Goal: Task Accomplishment & Management: Use online tool/utility

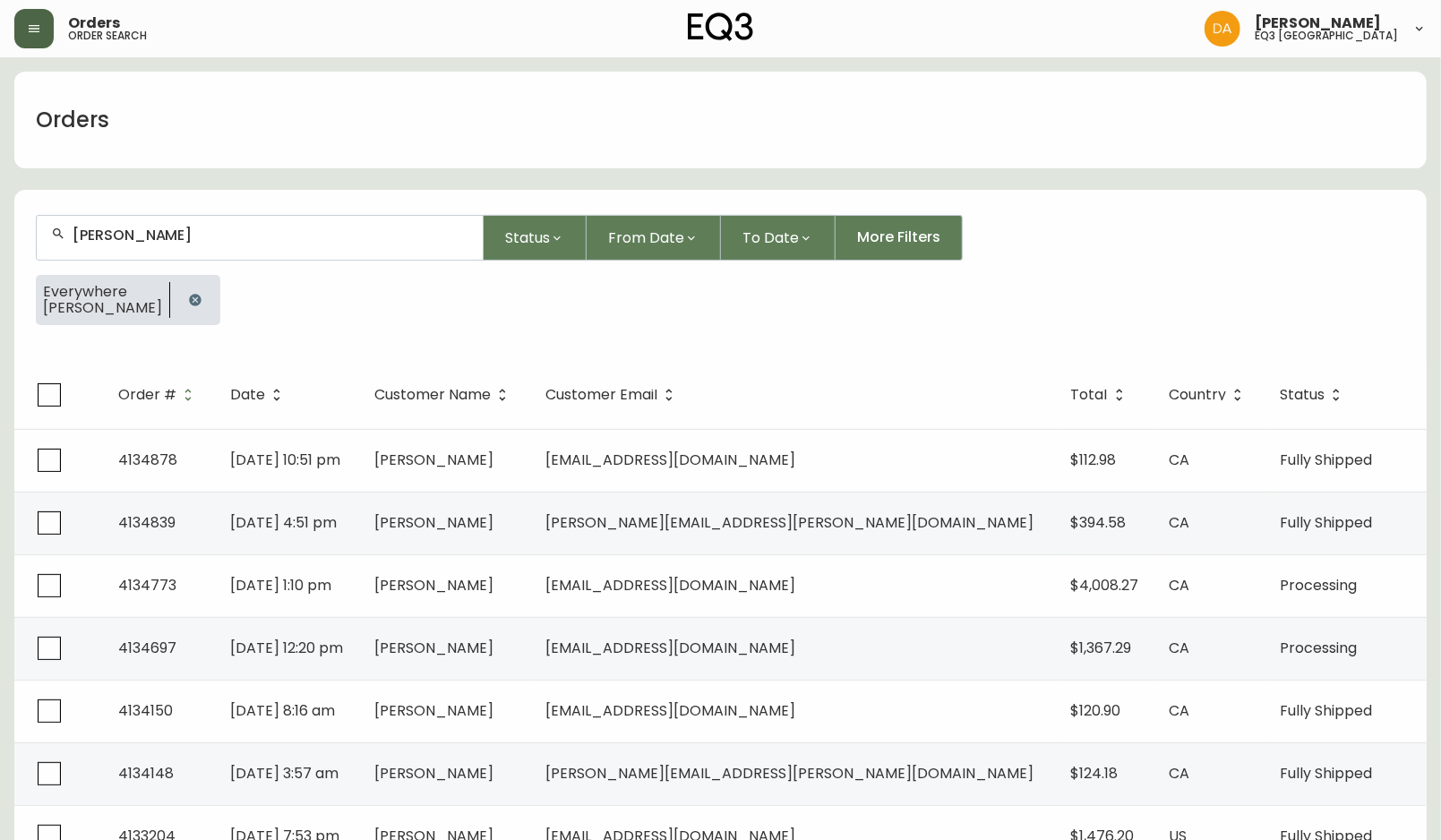
click at [40, 33] on icon "button" at bounding box center [34, 29] width 14 height 14
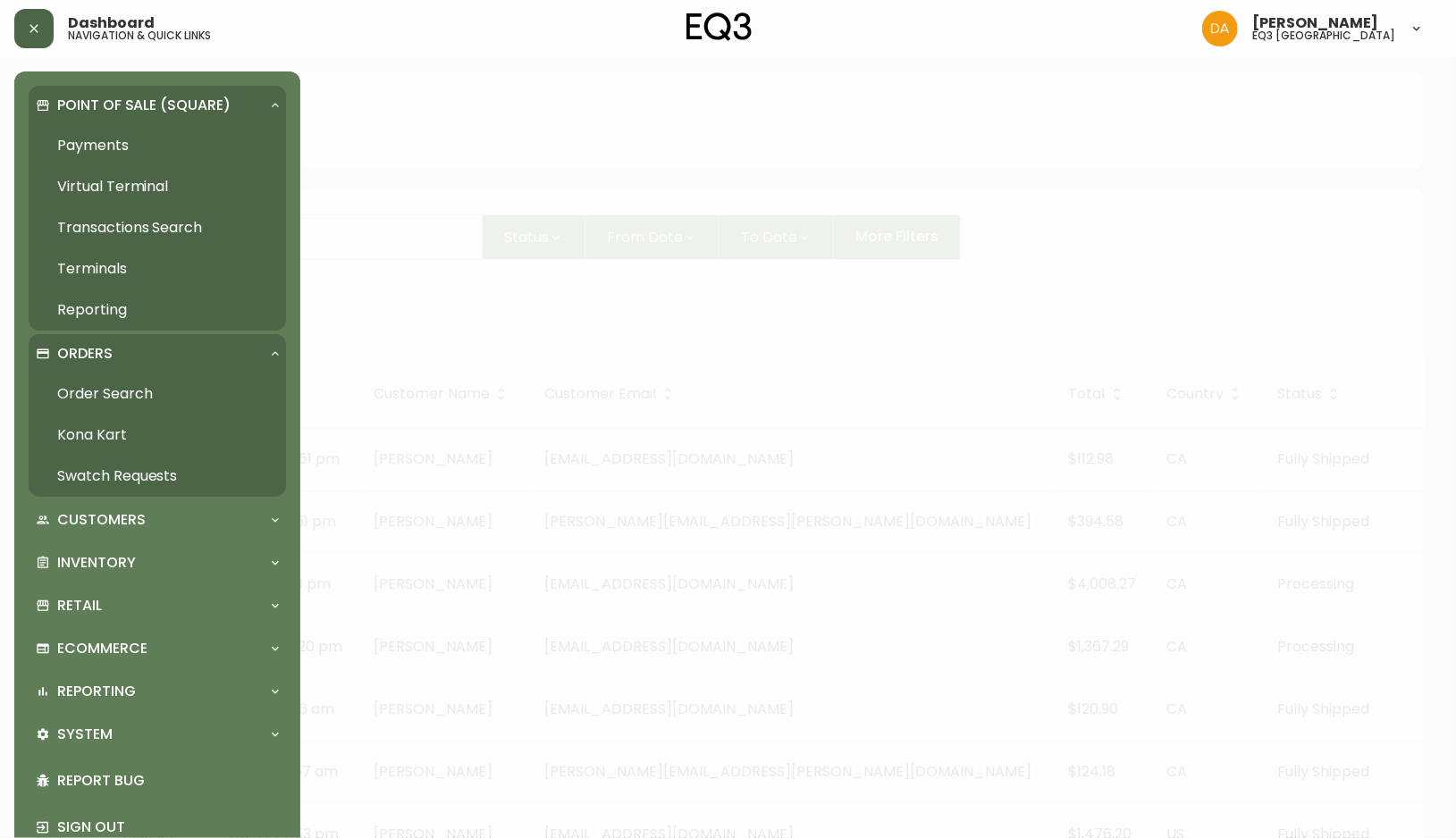
click at [84, 147] on link "Payments" at bounding box center [157, 146] width 257 height 41
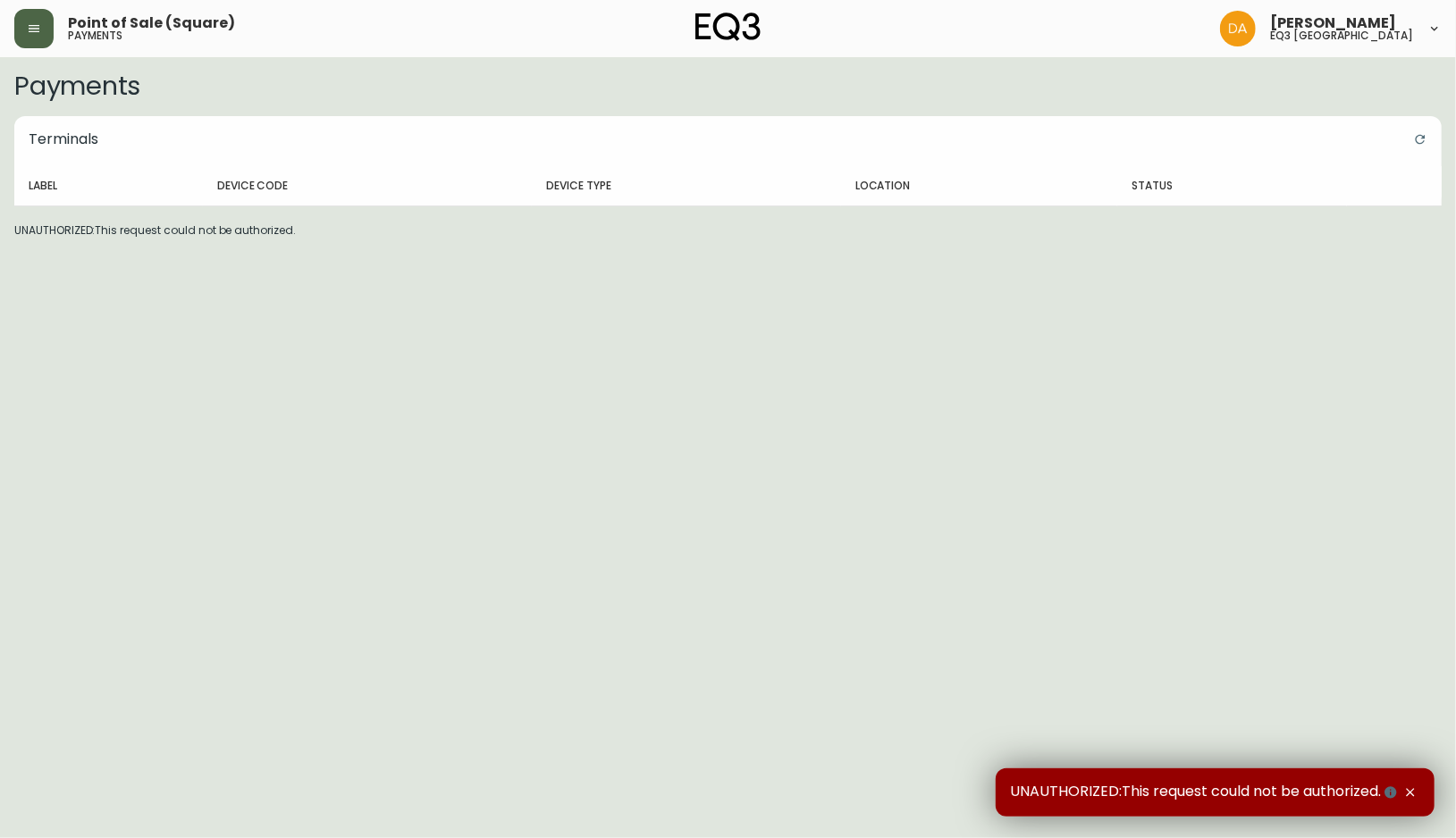
click at [40, 51] on div "Point of Sale (Square) payments [PERSON_NAME] eq3 [GEOGRAPHIC_DATA]" at bounding box center [728, 29] width 1427 height 57
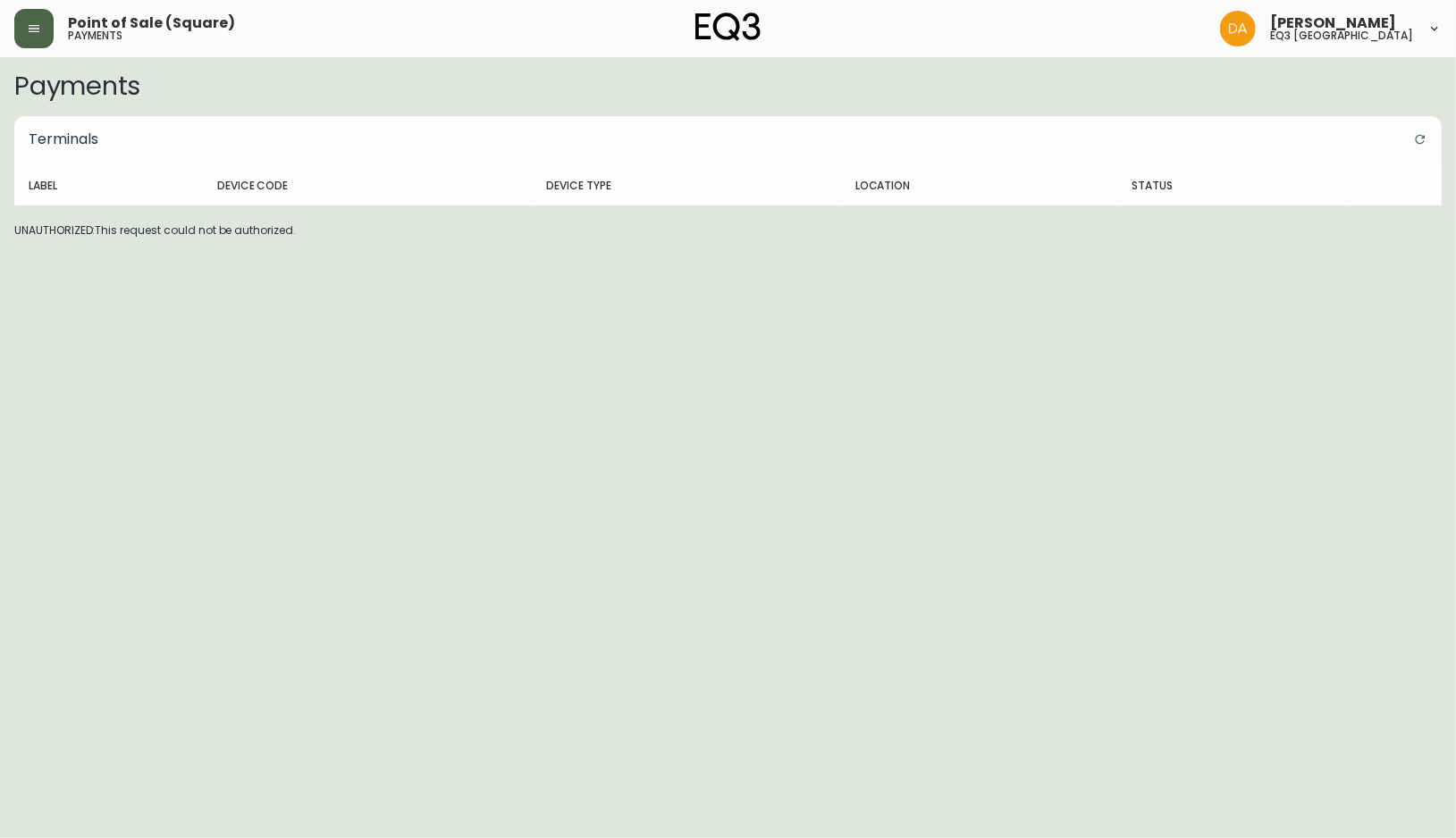
click at [25, 43] on button "button" at bounding box center [34, 29] width 39 height 39
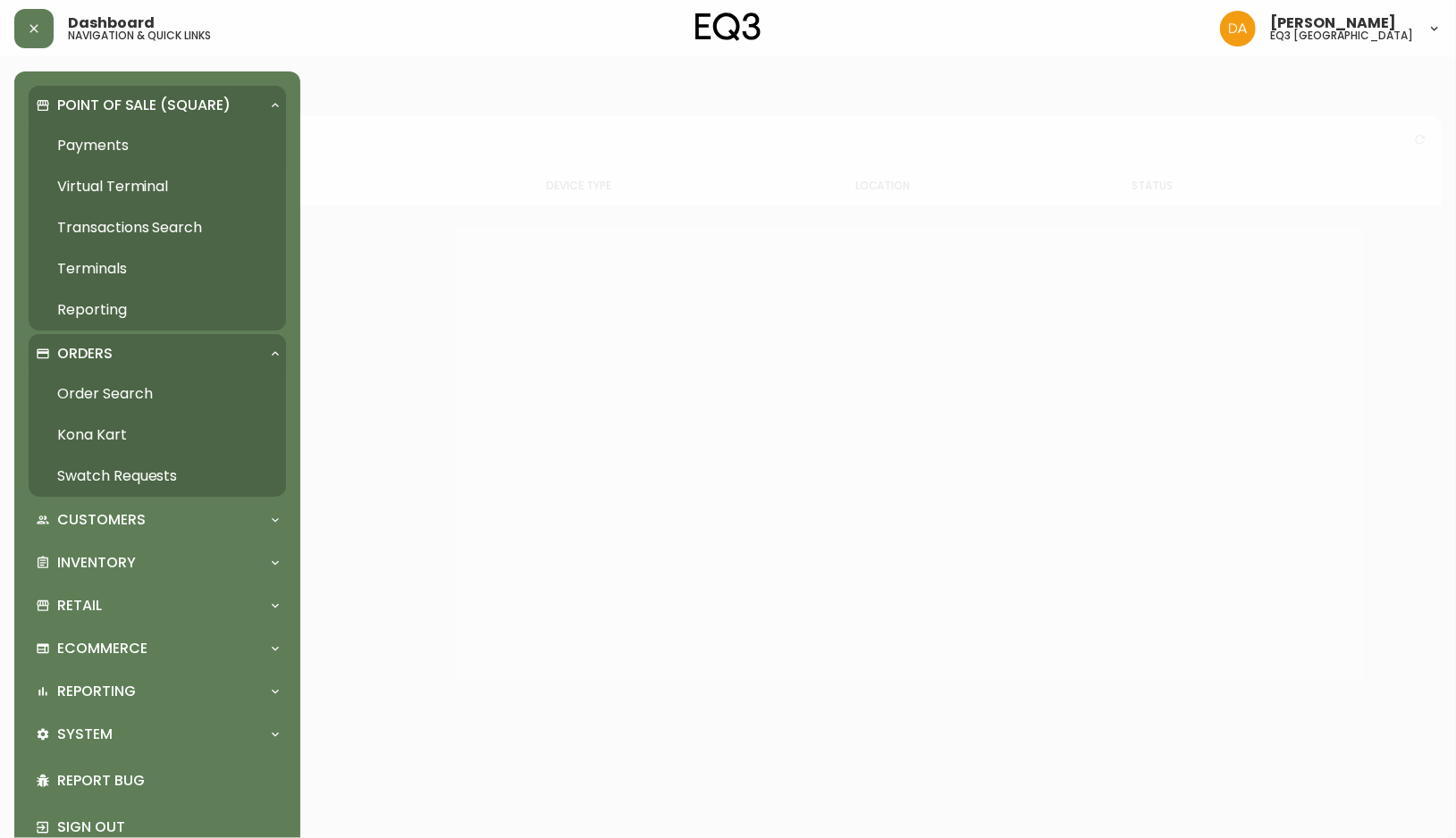
click at [114, 318] on link "Reporting" at bounding box center [157, 310] width 257 height 41
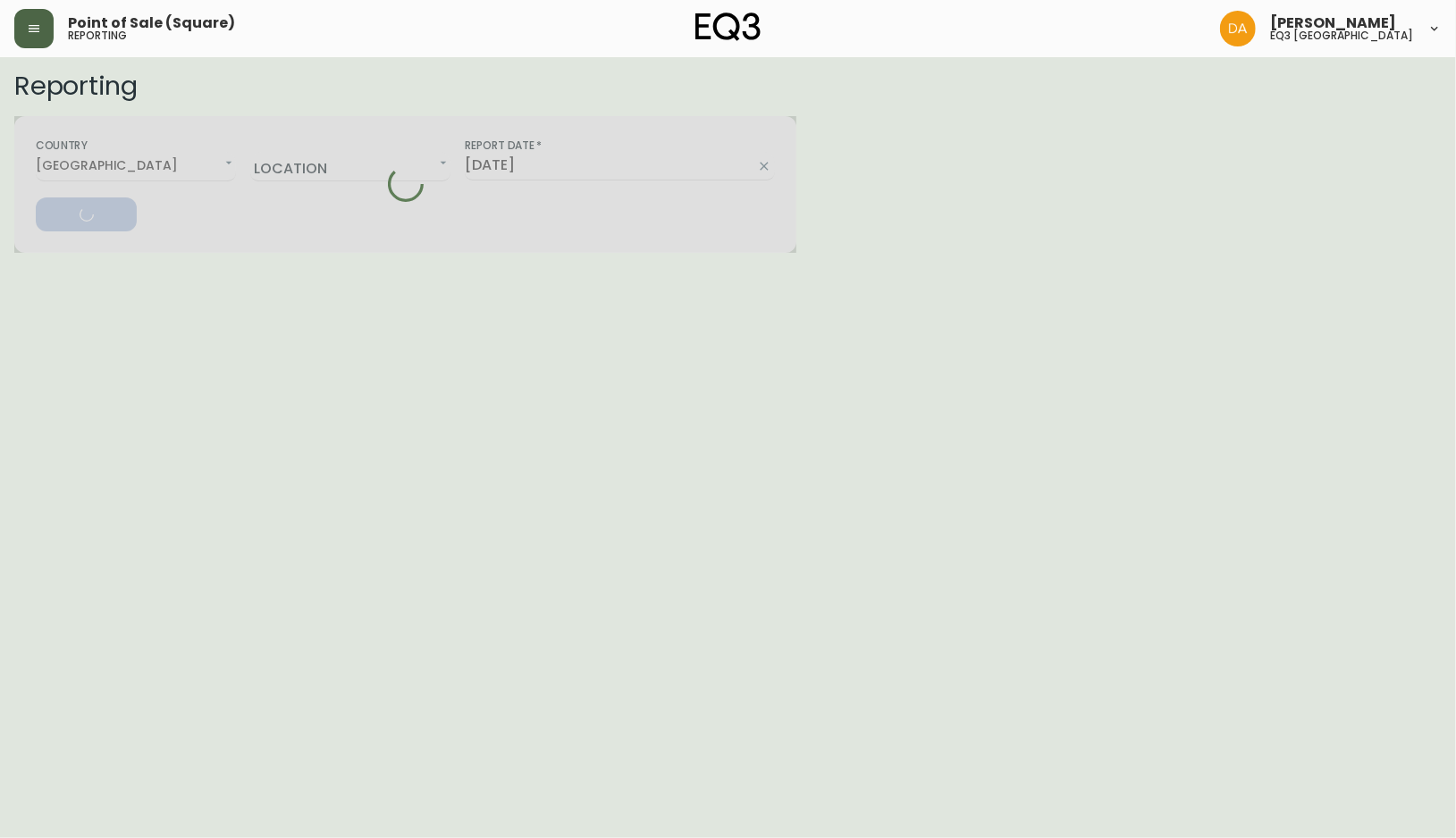
drag, startPoint x: 19, startPoint y: 43, endPoint x: 34, endPoint y: 50, distance: 16.6
click at [20, 41] on button "button" at bounding box center [34, 29] width 39 height 39
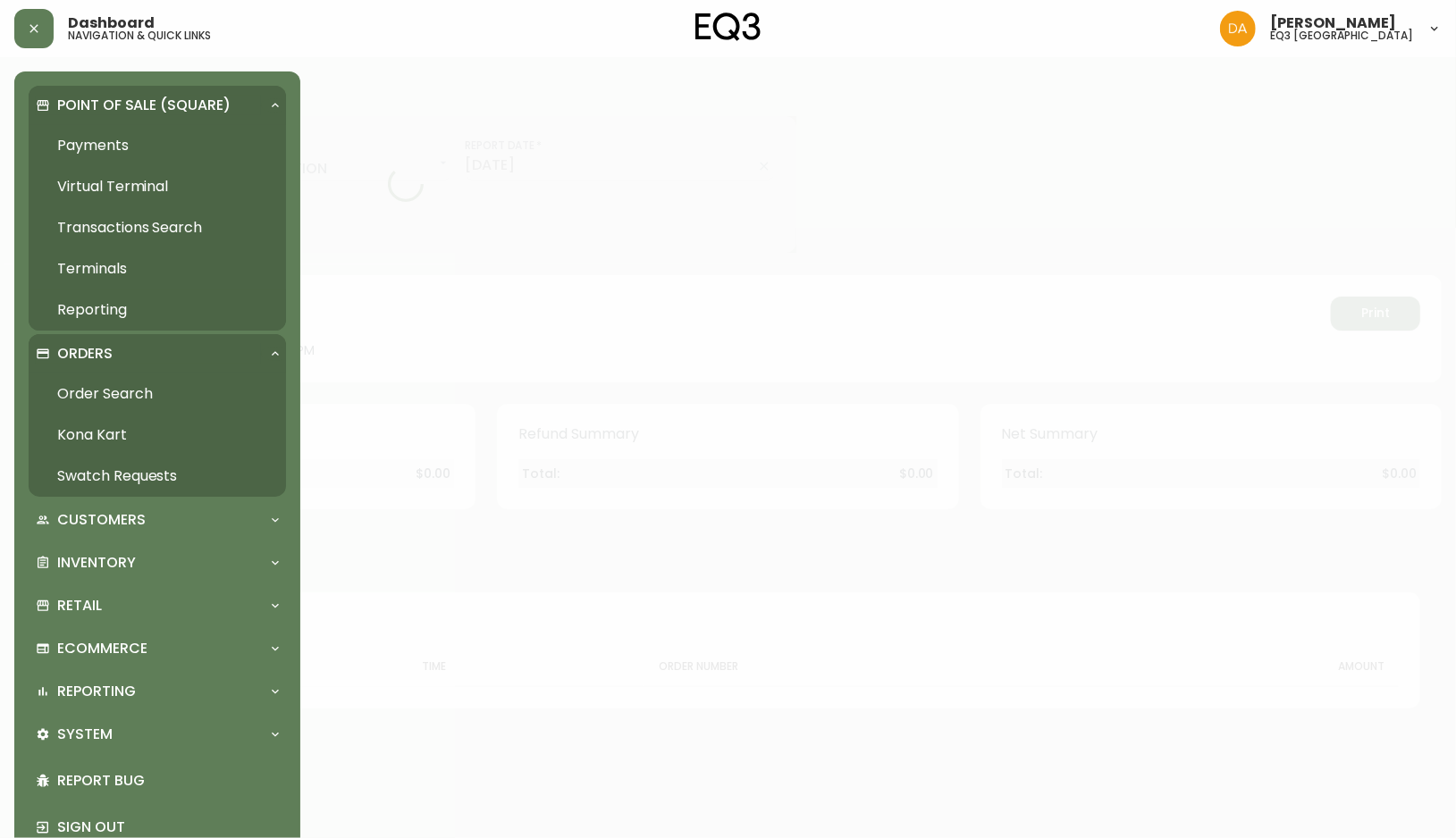
click at [122, 548] on div "Inventory" at bounding box center [157, 563] width 257 height 39
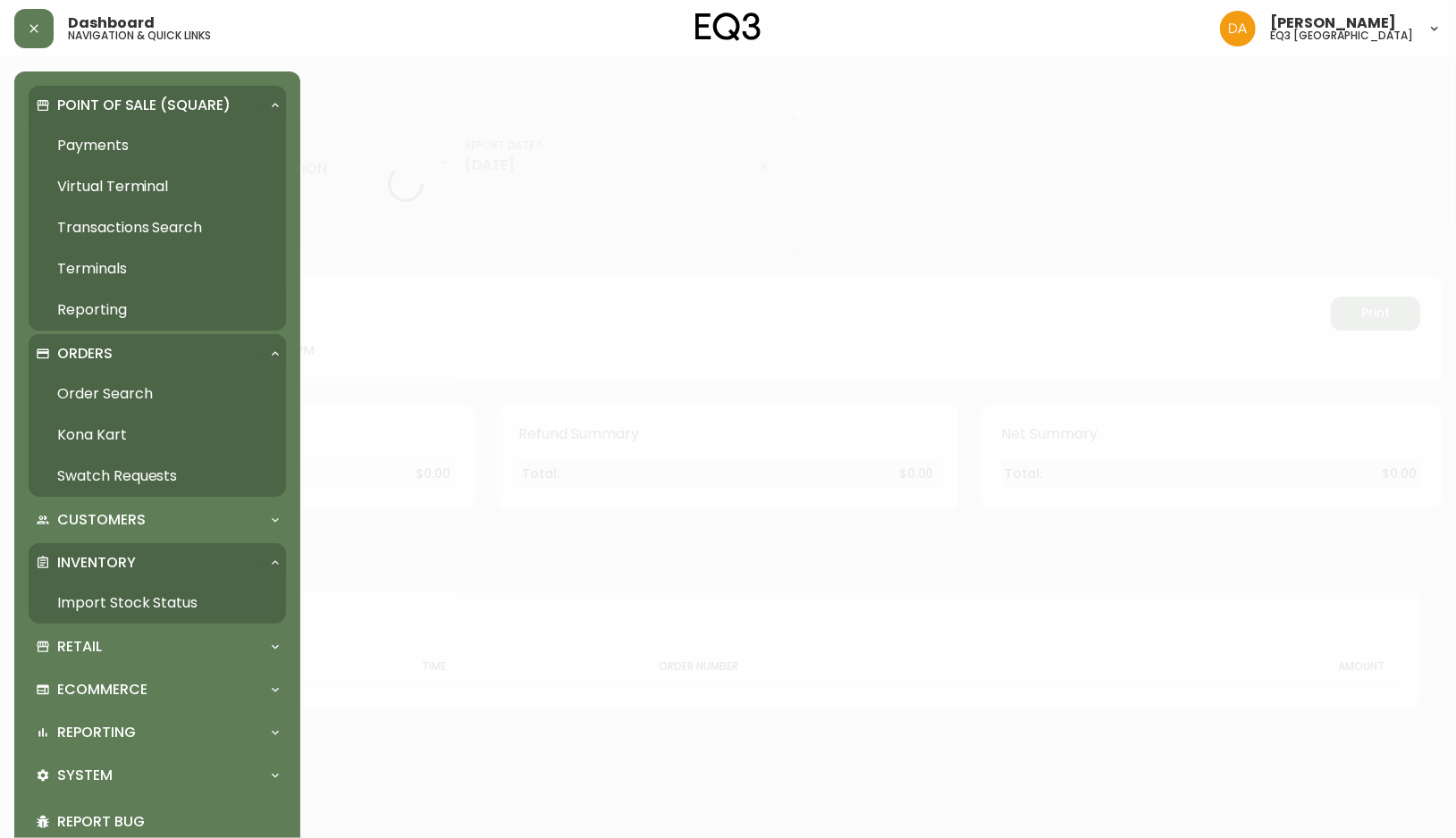
drag, startPoint x: 130, startPoint y: 601, endPoint x: 151, endPoint y: 597, distance: 21.4
click at [132, 601] on link "Import Stock Status" at bounding box center [157, 603] width 257 height 41
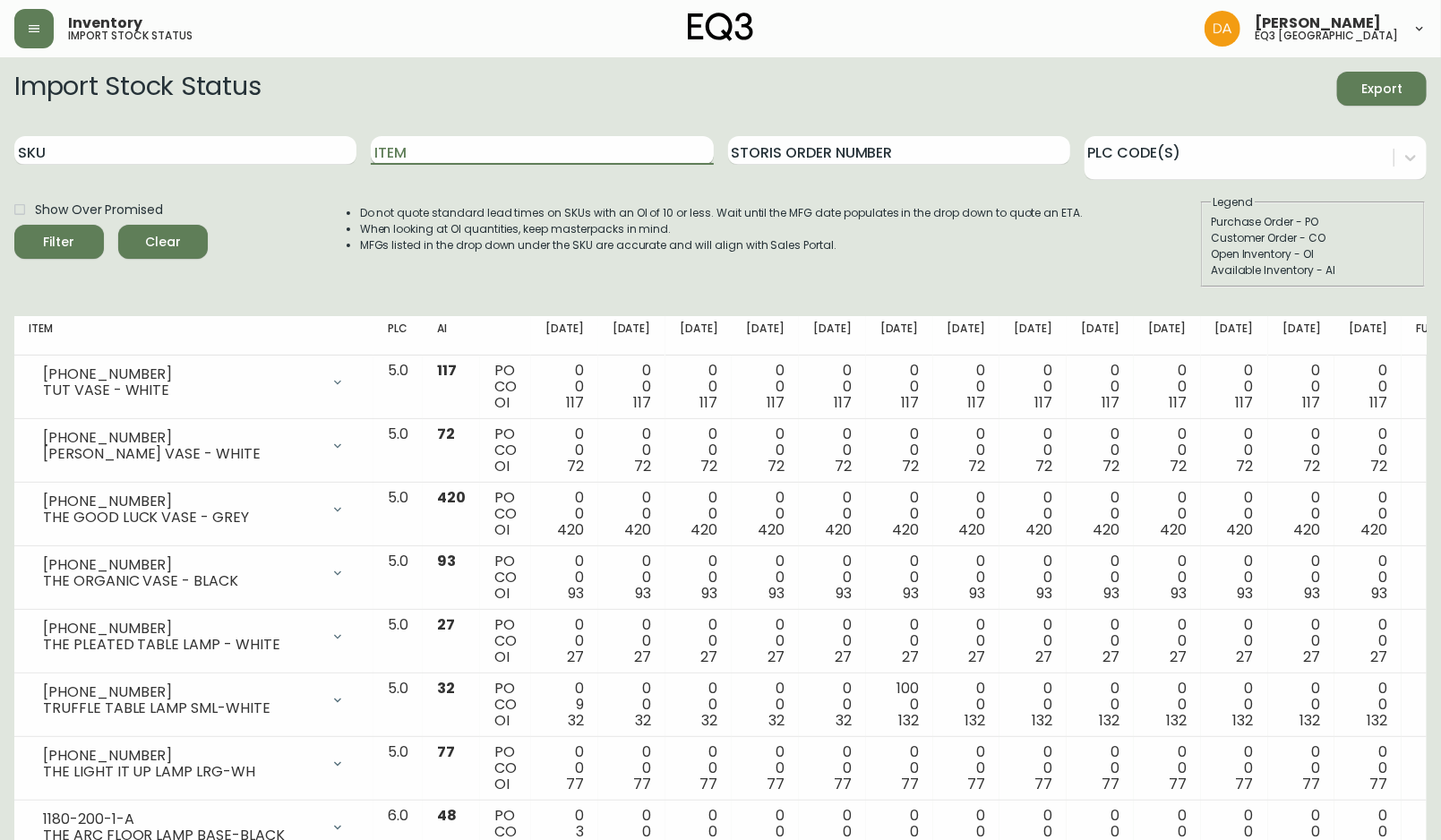
click at [455, 159] on input "Item" at bounding box center [542, 150] width 342 height 29
type input "ESSENTIAL"
click at [14, 225] on button "Filter" at bounding box center [59, 242] width 90 height 34
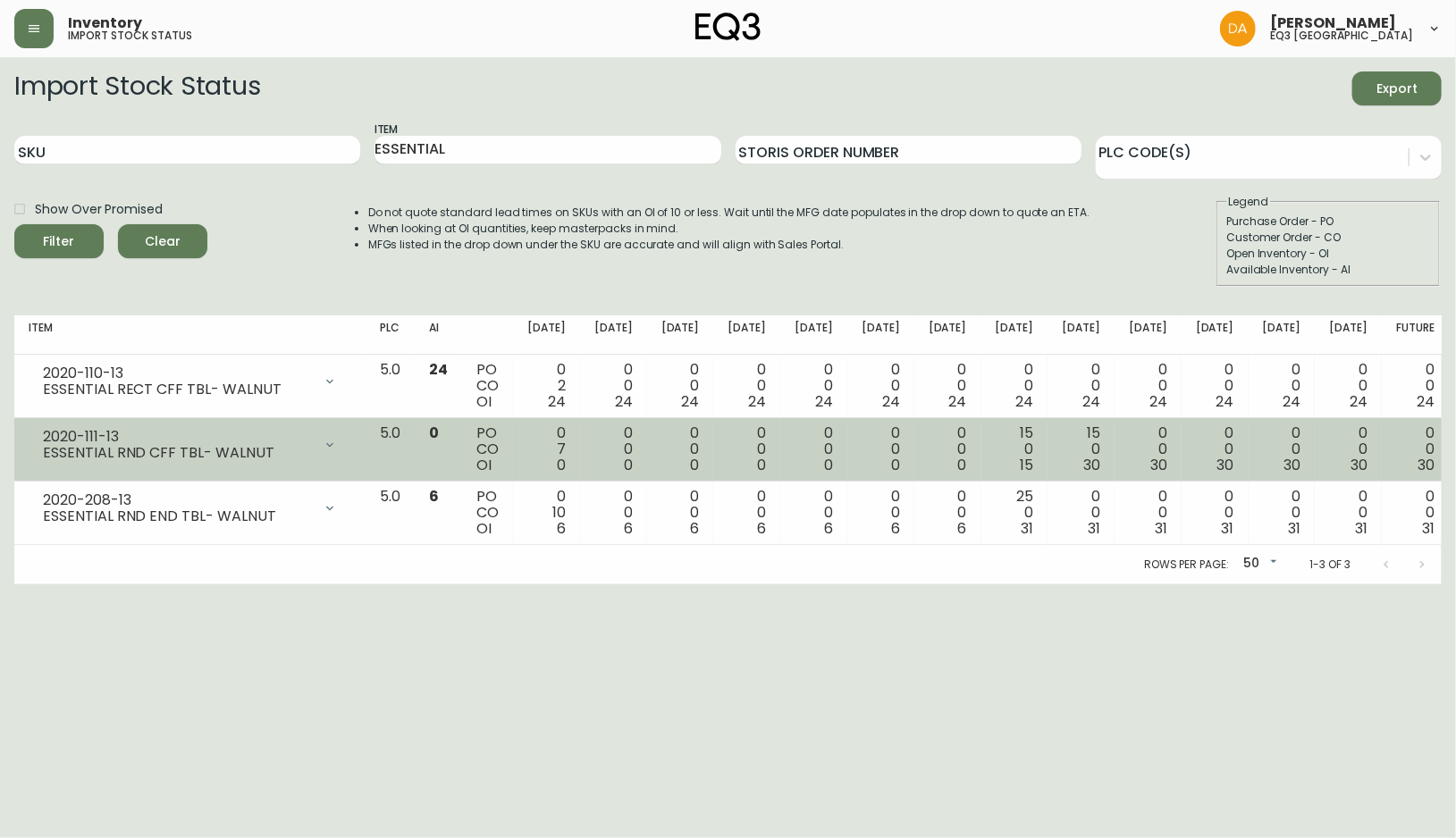
click at [1033, 473] on span "15" at bounding box center [1026, 465] width 13 height 21
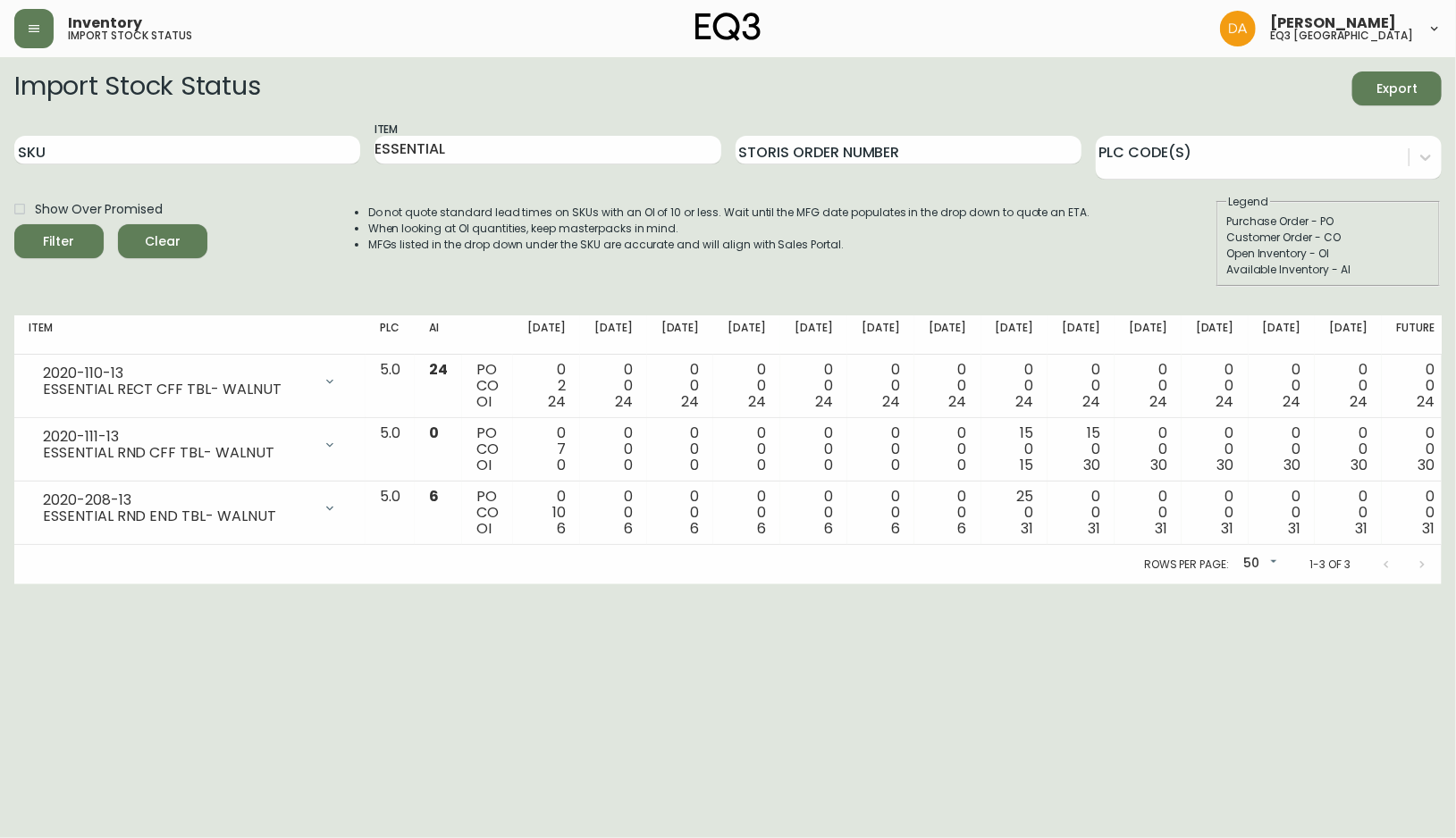
click at [1228, 584] on html "Inventory import stock status [PERSON_NAME] eq3 calgary Import Stock Status Exp…" at bounding box center [728, 292] width 1456 height 584
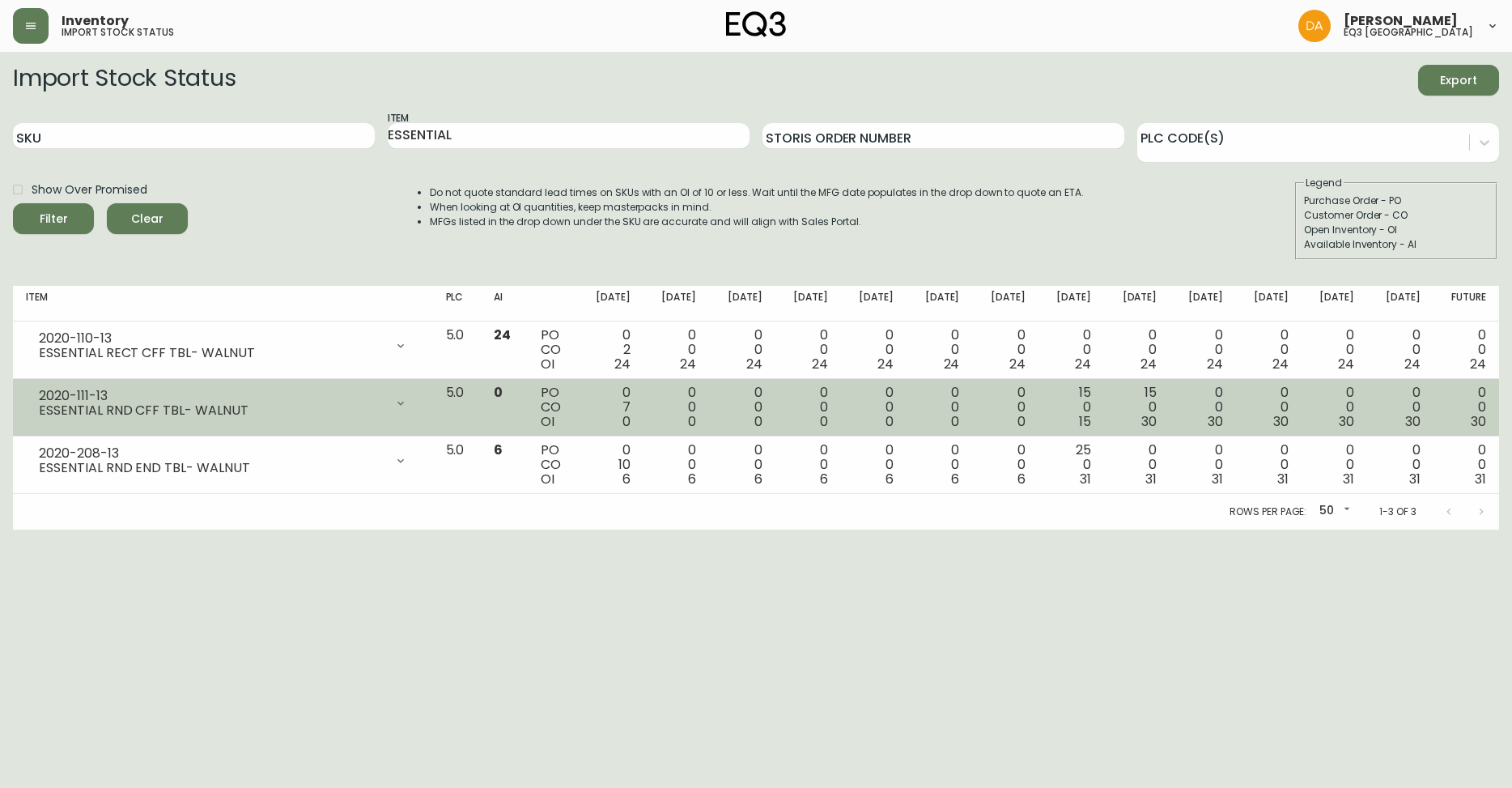
click at [1102, 413] on td "15 0 15" at bounding box center [1071, 407] width 66 height 58
drag, startPoint x: 1102, startPoint y: 422, endPoint x: 1083, endPoint y: 385, distance: 41.6
click at [1083, 385] on td "15 0 15" at bounding box center [1071, 407] width 66 height 58
click at [1111, 419] on td "15 0 30" at bounding box center [1136, 407] width 66 height 58
drag, startPoint x: 1102, startPoint y: 425, endPoint x: 1075, endPoint y: 383, distance: 49.9
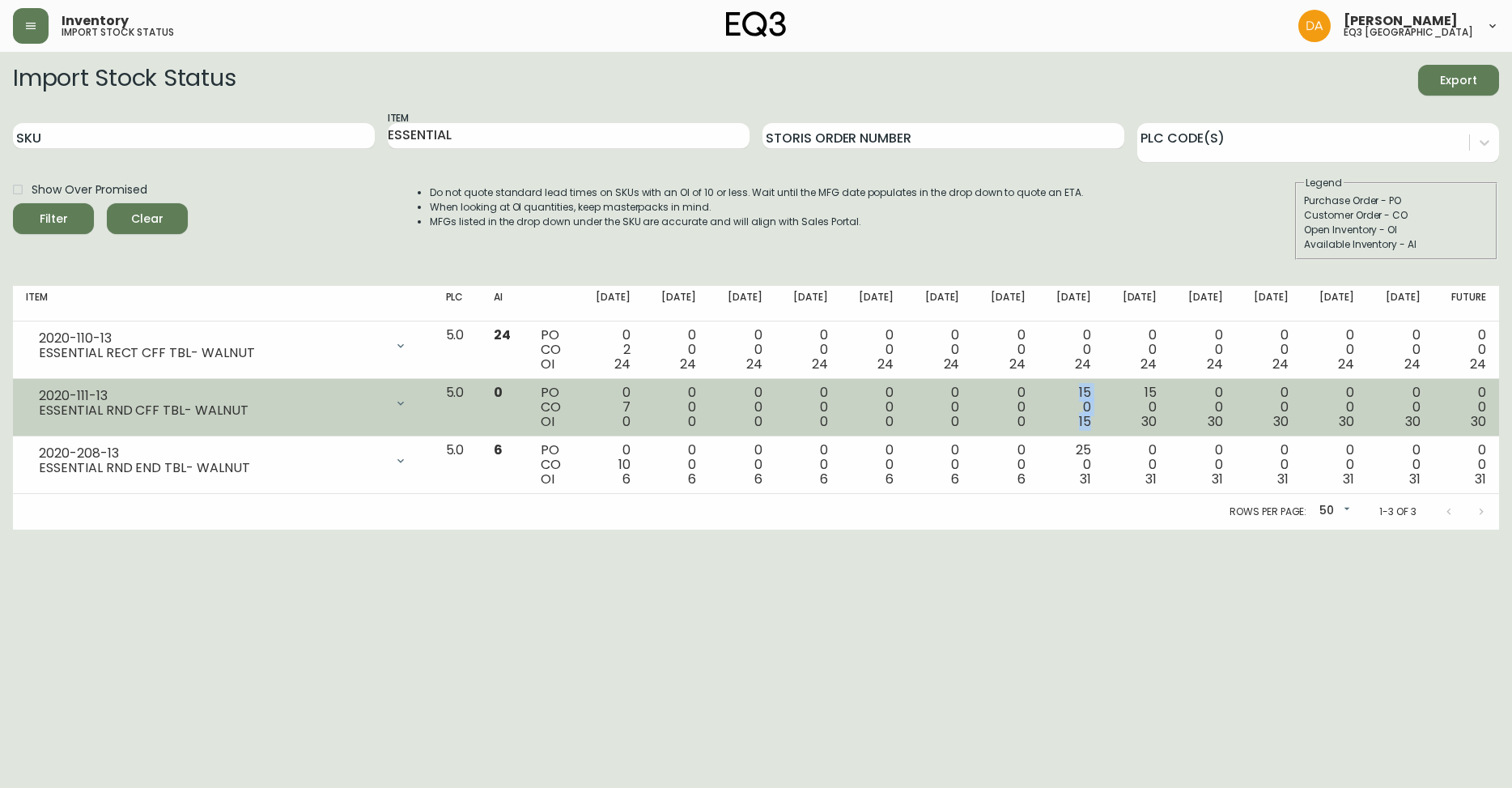
click at [1075, 383] on td "15 0 15" at bounding box center [1071, 407] width 66 height 58
